Goal: Understand process/instructions: Learn about a topic

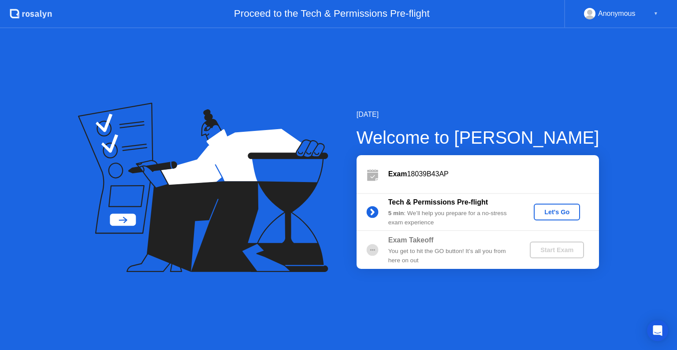
click at [557, 210] on div "Let's Go" at bounding box center [556, 212] width 39 height 7
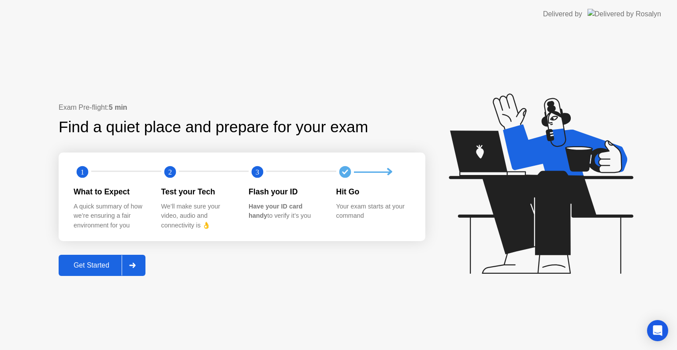
click at [102, 262] on div "Get Started" at bounding box center [91, 265] width 60 height 8
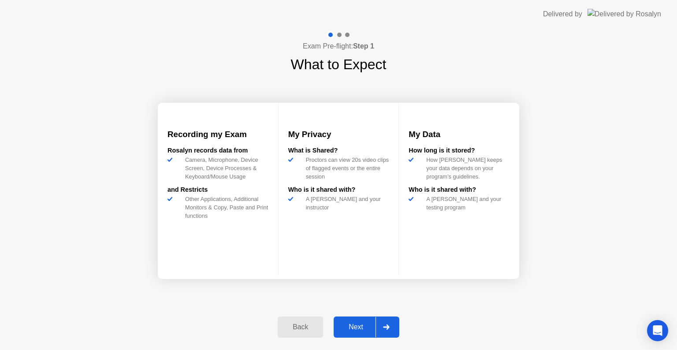
click at [347, 329] on div "Next" at bounding box center [355, 327] width 39 height 8
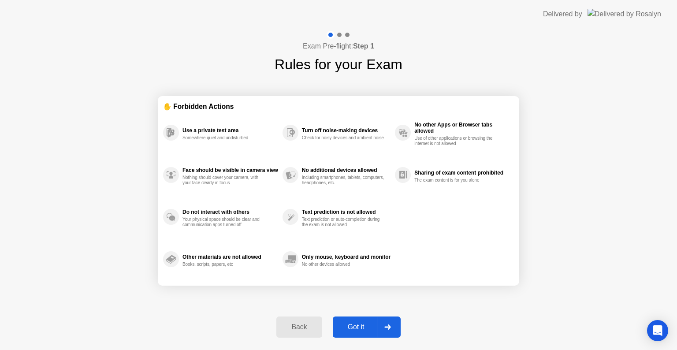
click at [348, 328] on div "Got it" at bounding box center [355, 327] width 41 height 8
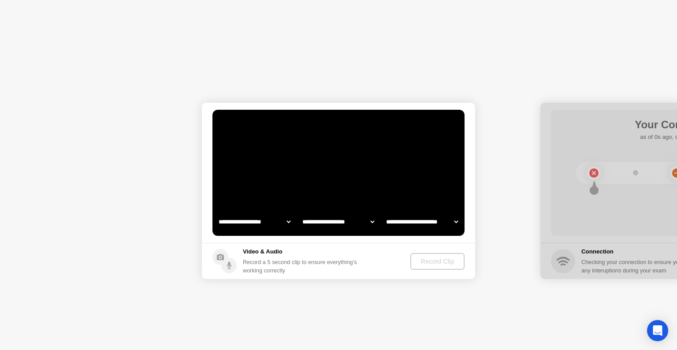
select select "**********"
select select "*******"
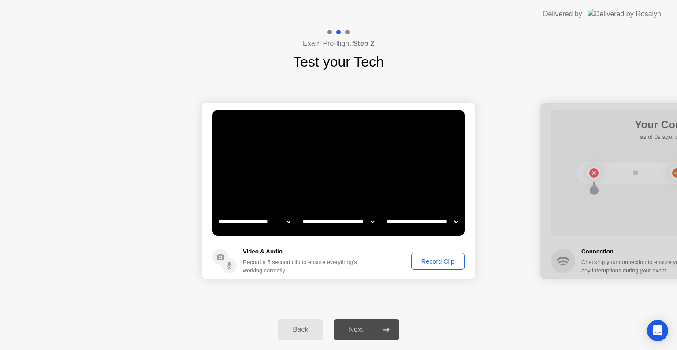
click at [432, 261] on div "Record Clip" at bounding box center [437, 261] width 47 height 7
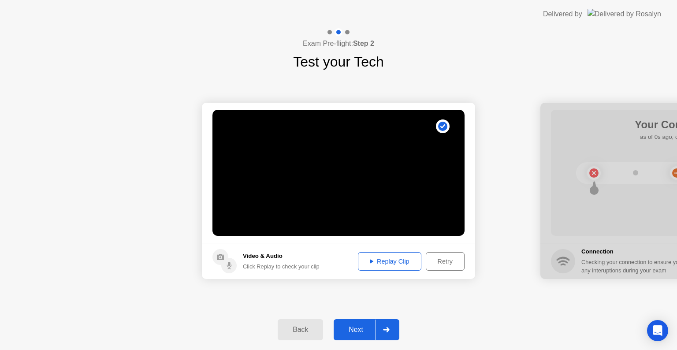
click at [348, 322] on button "Next" at bounding box center [367, 329] width 66 height 21
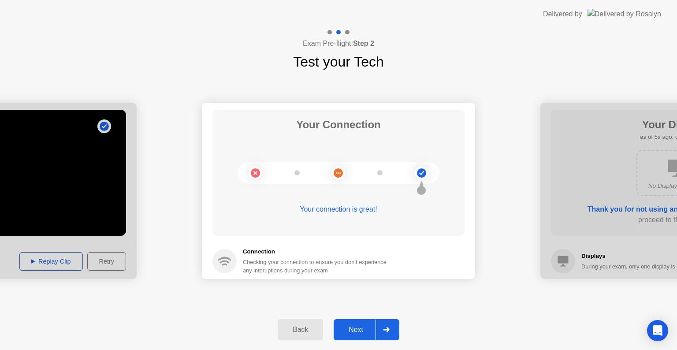
click at [348, 327] on div "Next" at bounding box center [355, 330] width 39 height 8
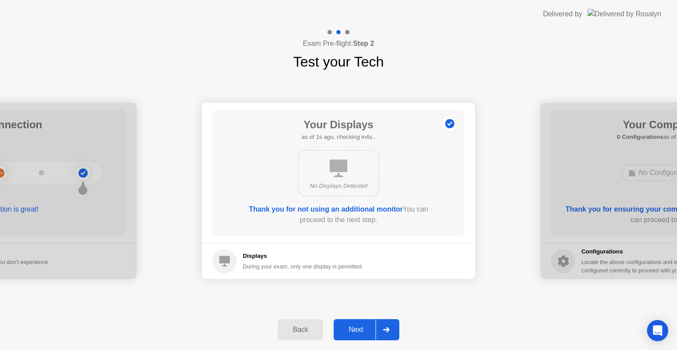
click at [348, 327] on div "Next" at bounding box center [355, 330] width 39 height 8
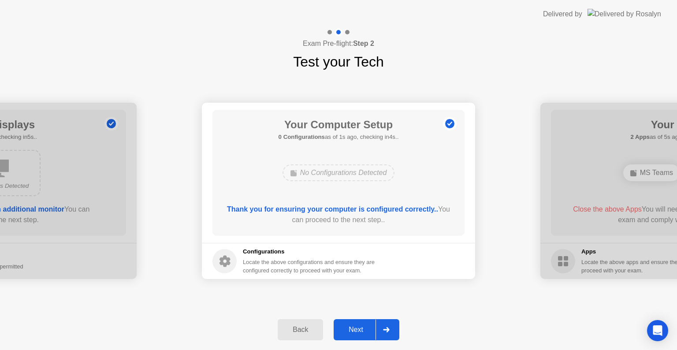
click at [355, 333] on div "Next" at bounding box center [355, 330] width 39 height 8
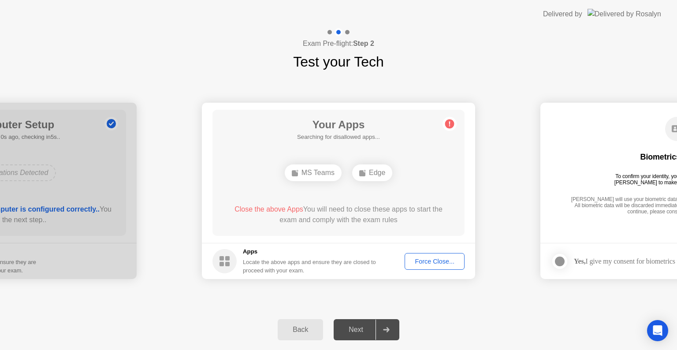
click at [426, 267] on button "Force Close..." at bounding box center [435, 261] width 60 height 17
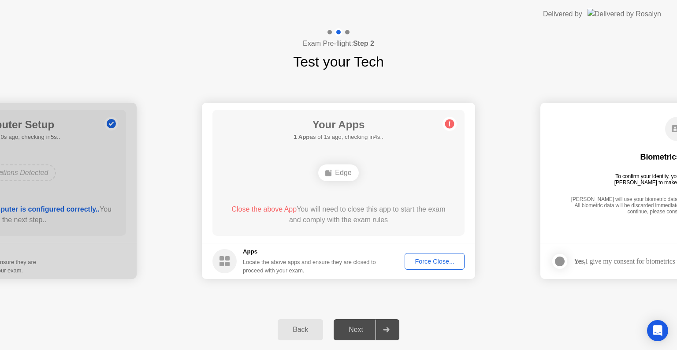
click at [423, 260] on div "Force Close..." at bounding box center [435, 261] width 54 height 7
